Goal: Entertainment & Leisure: Consume media (video, audio)

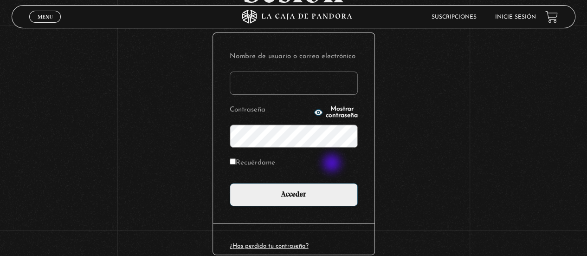
scroll to position [144, 0]
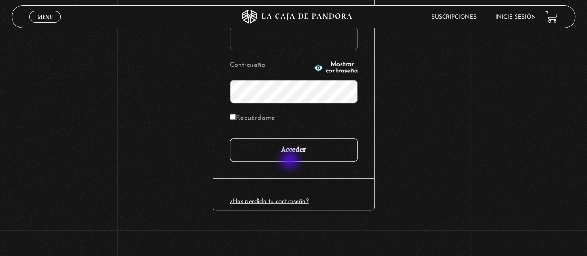
type input "[EMAIL_ADDRESS][DOMAIN_NAME]"
click at [290, 157] on input "Acceder" at bounding box center [294, 149] width 128 height 23
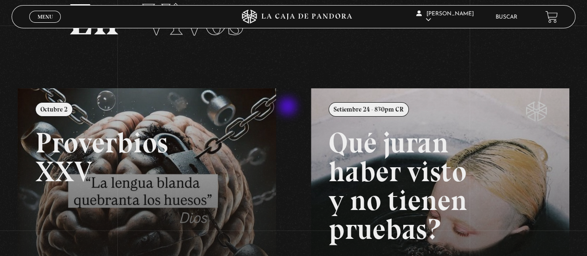
scroll to position [93, 0]
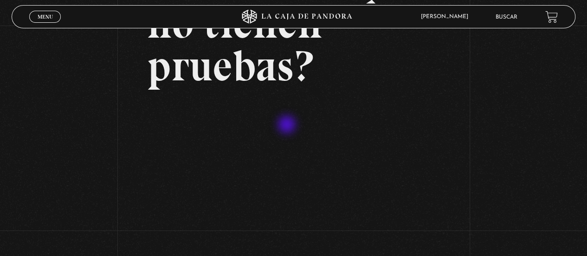
scroll to position [139, 0]
